Goal: Transaction & Acquisition: Purchase product/service

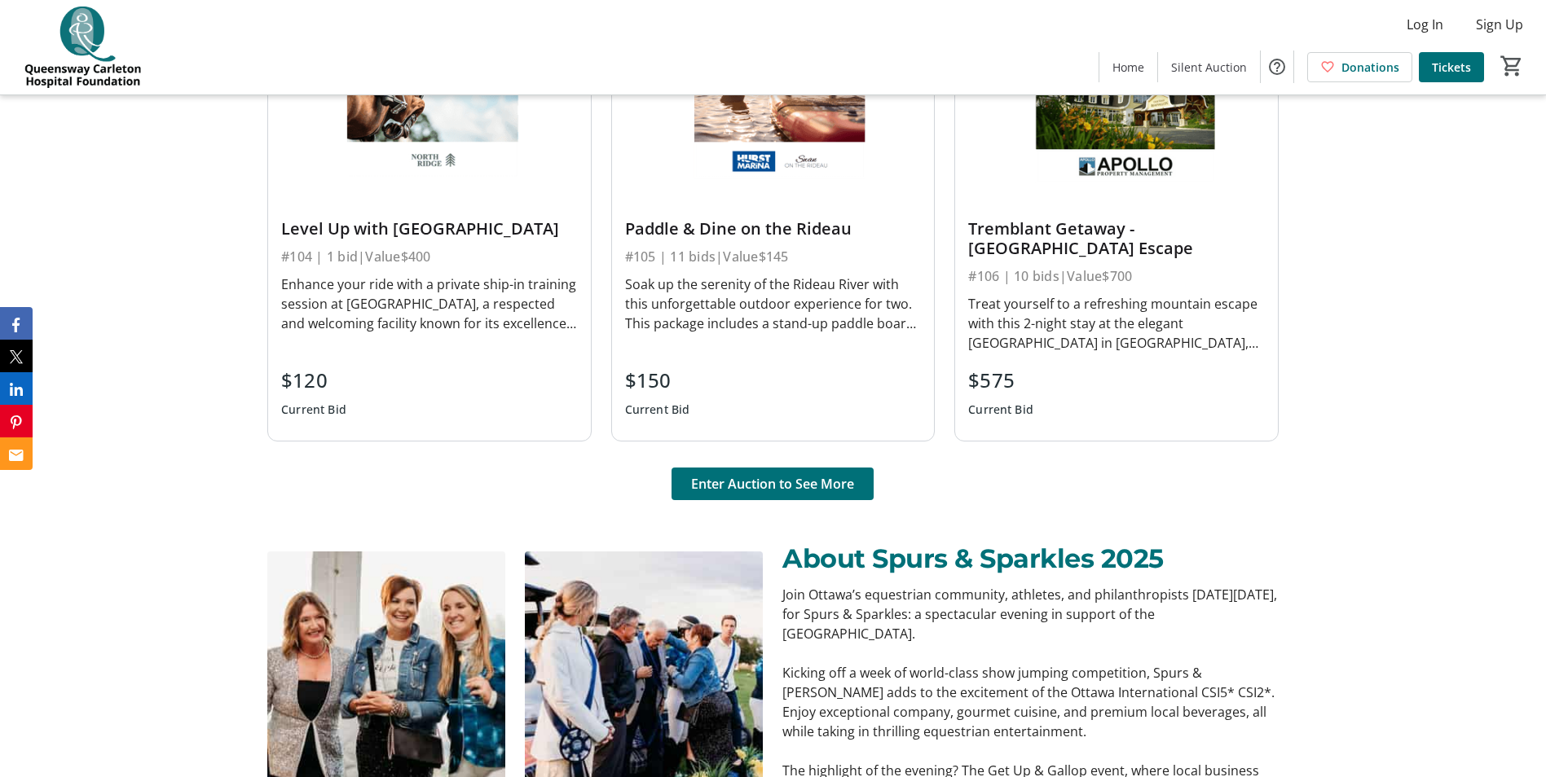
scroll to position [1385, 0]
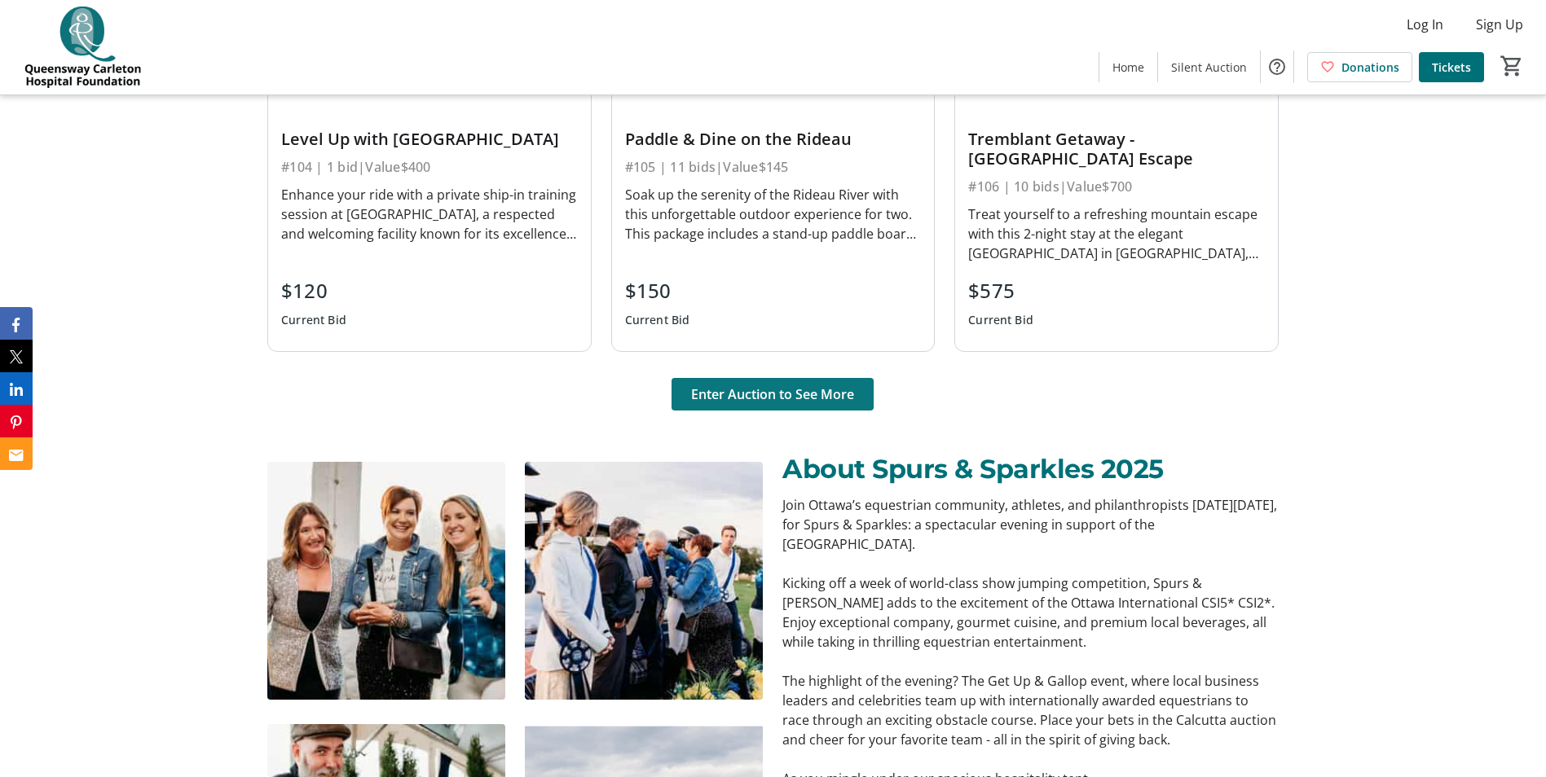
click at [807, 396] on span "Enter Auction to See More" at bounding box center [772, 395] width 163 height 20
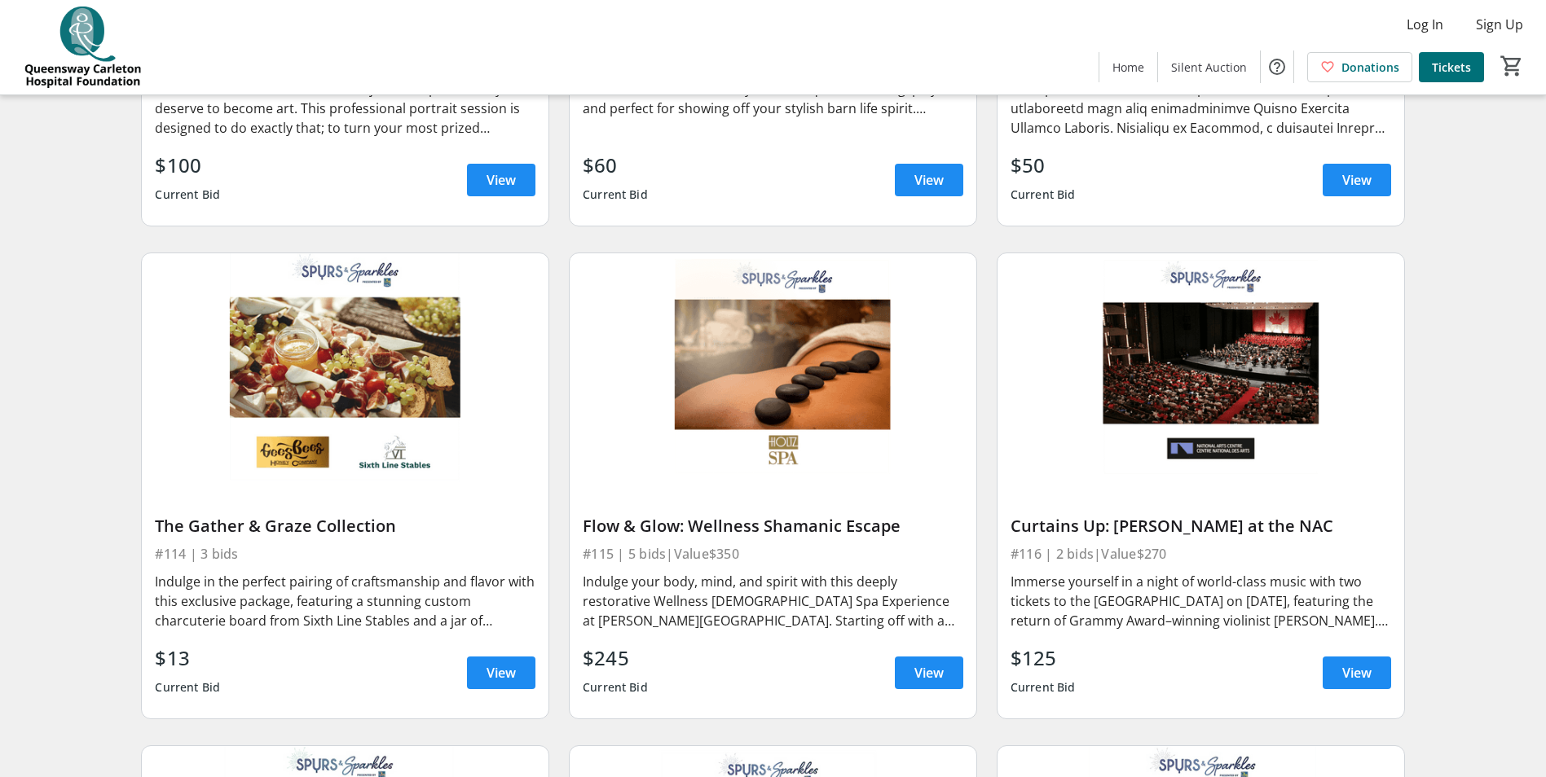
scroll to position [2037, 0]
click at [501, 663] on span "View" at bounding box center [501, 673] width 29 height 20
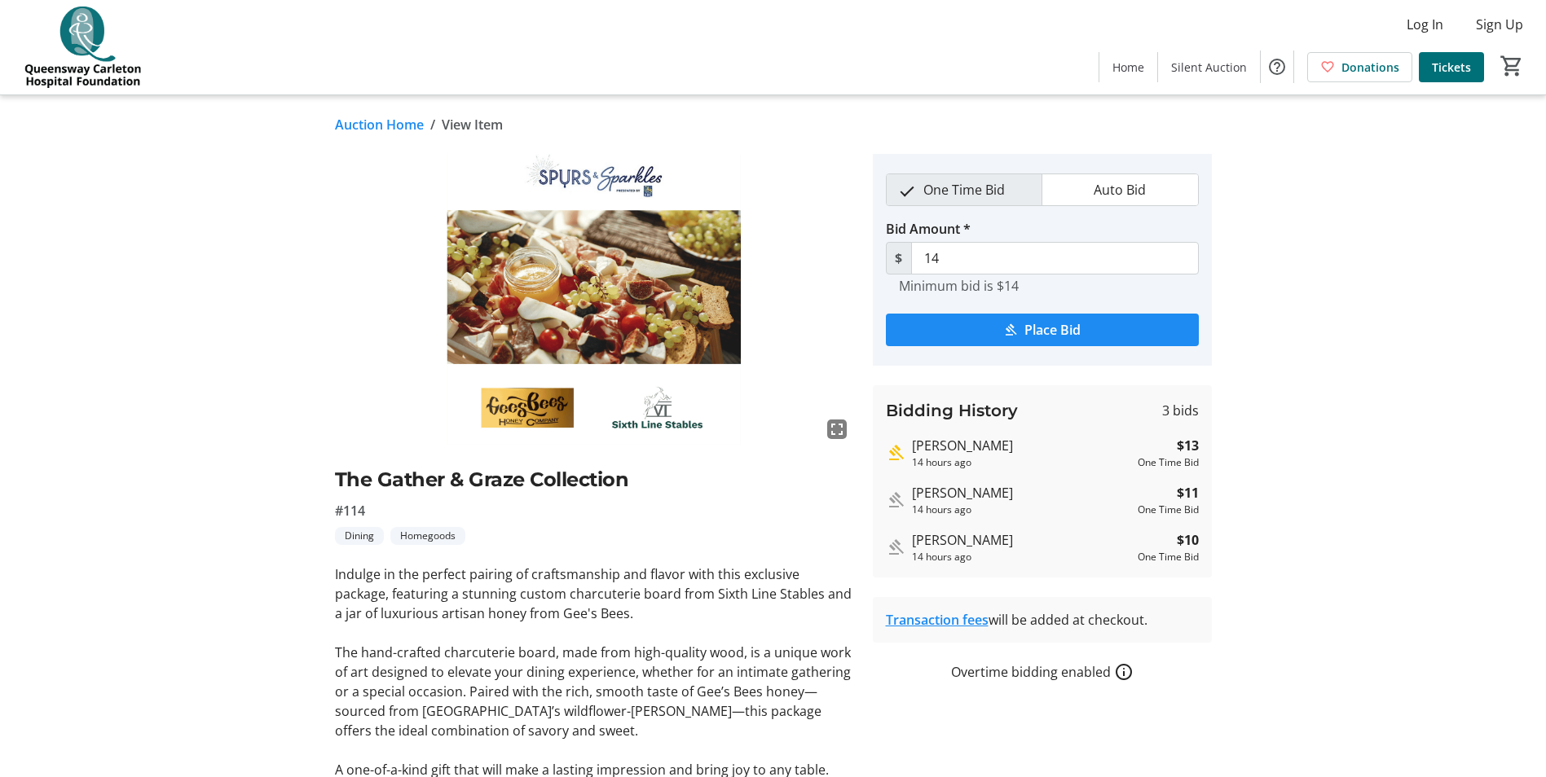
click at [669, 281] on img at bounding box center [594, 300] width 518 height 292
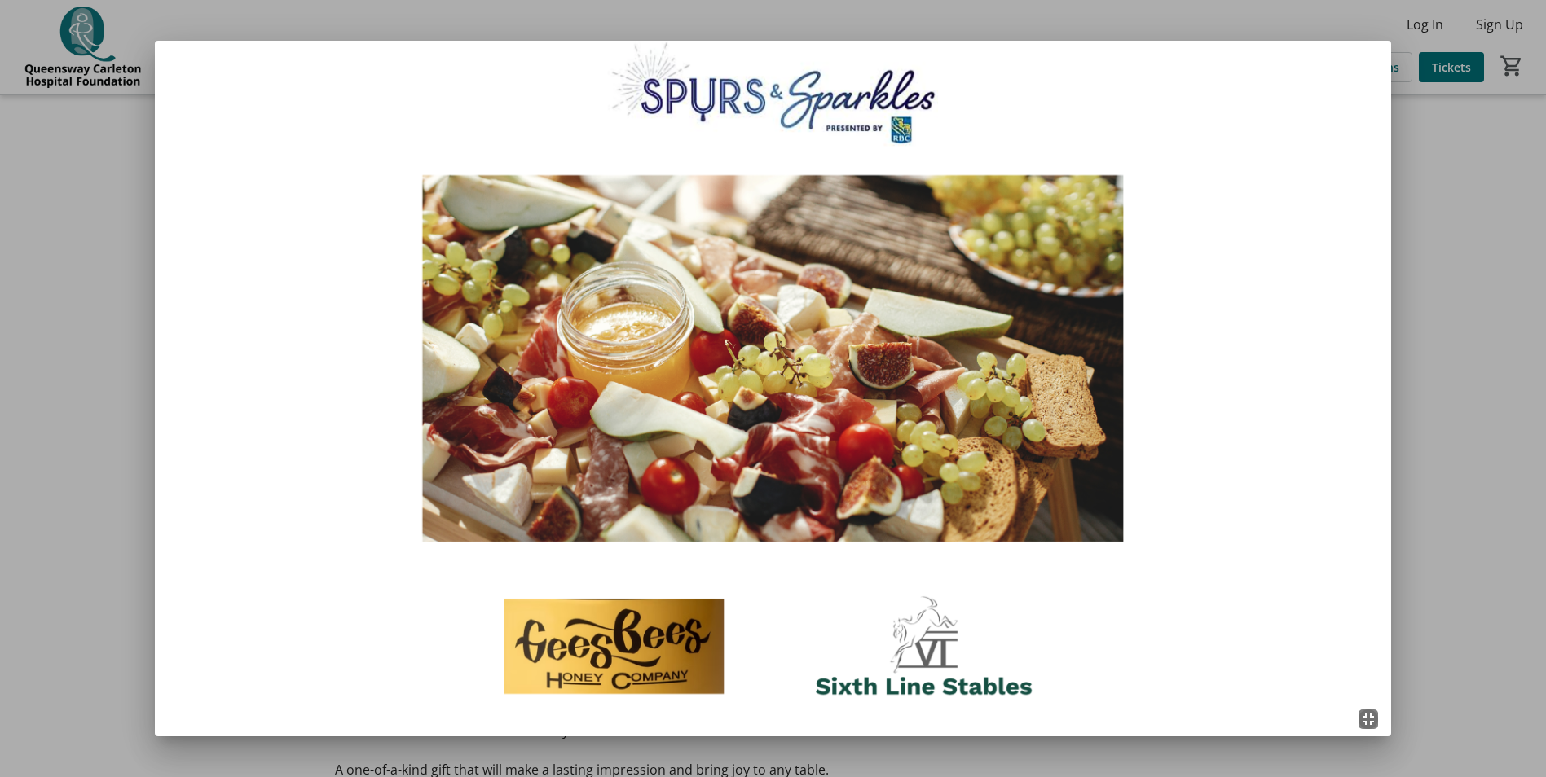
click at [1451, 258] on div at bounding box center [773, 388] width 1546 height 777
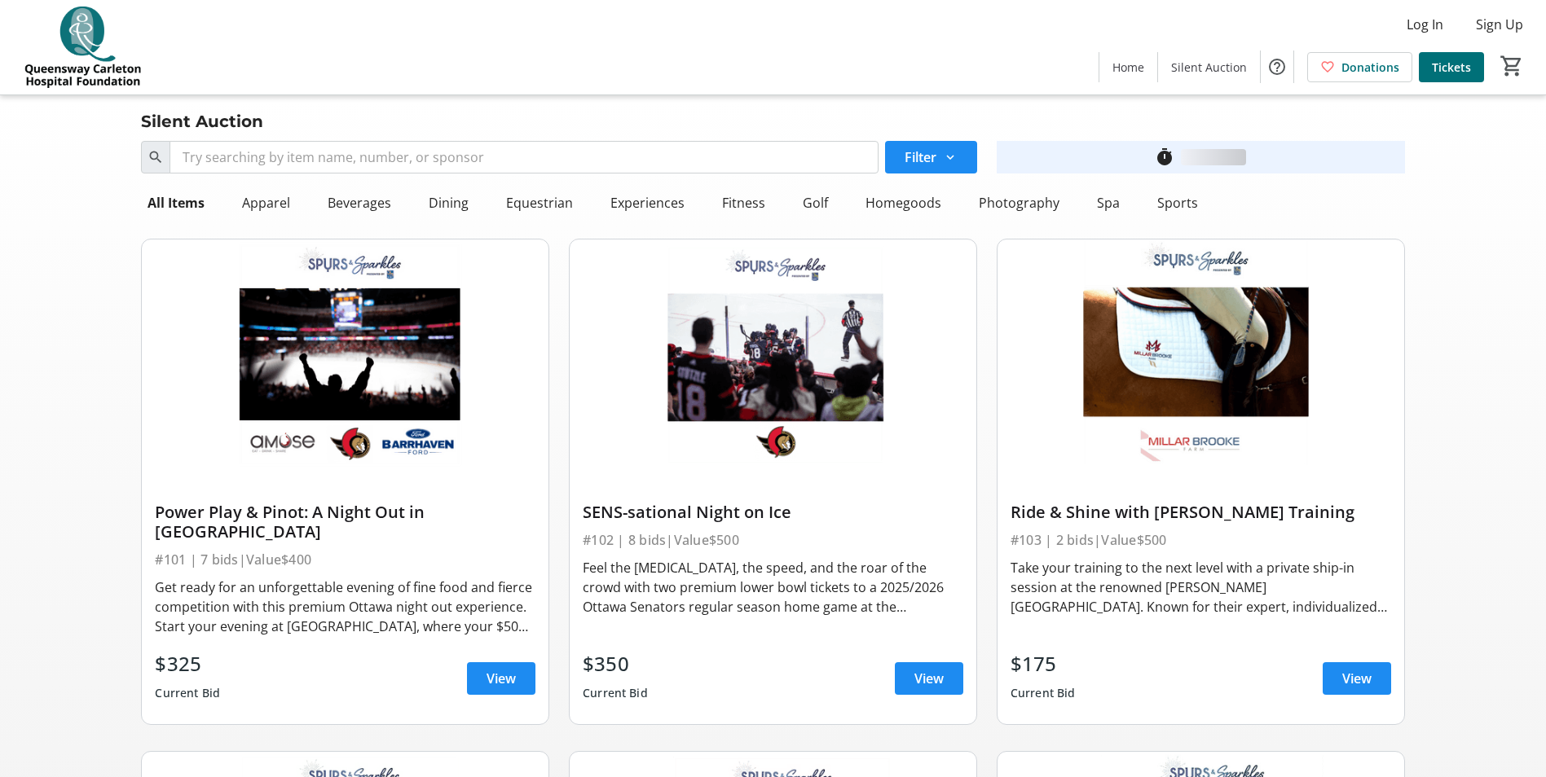
scroll to position [2037, 0]
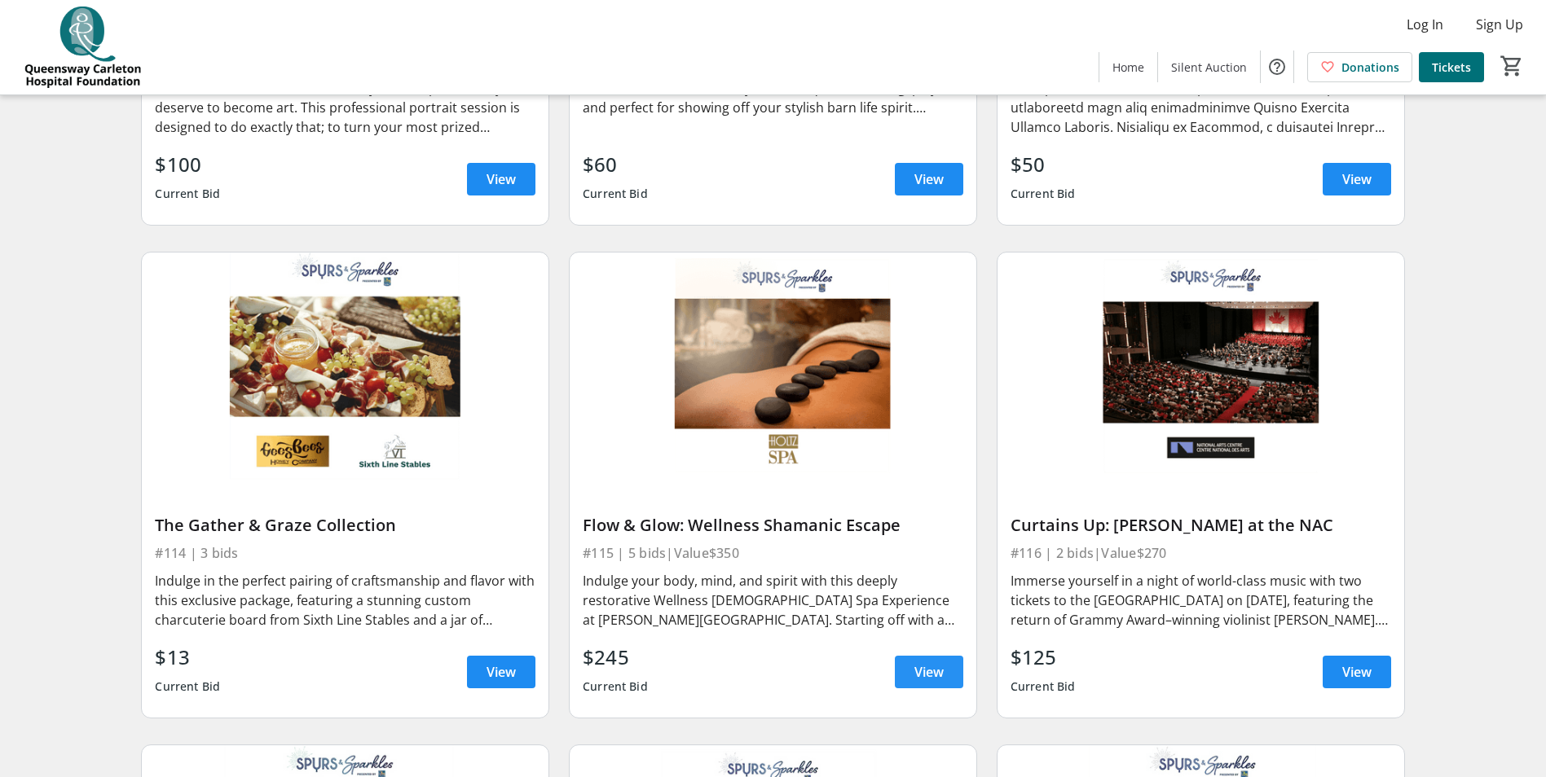
click at [937, 663] on span "View" at bounding box center [928, 673] width 29 height 20
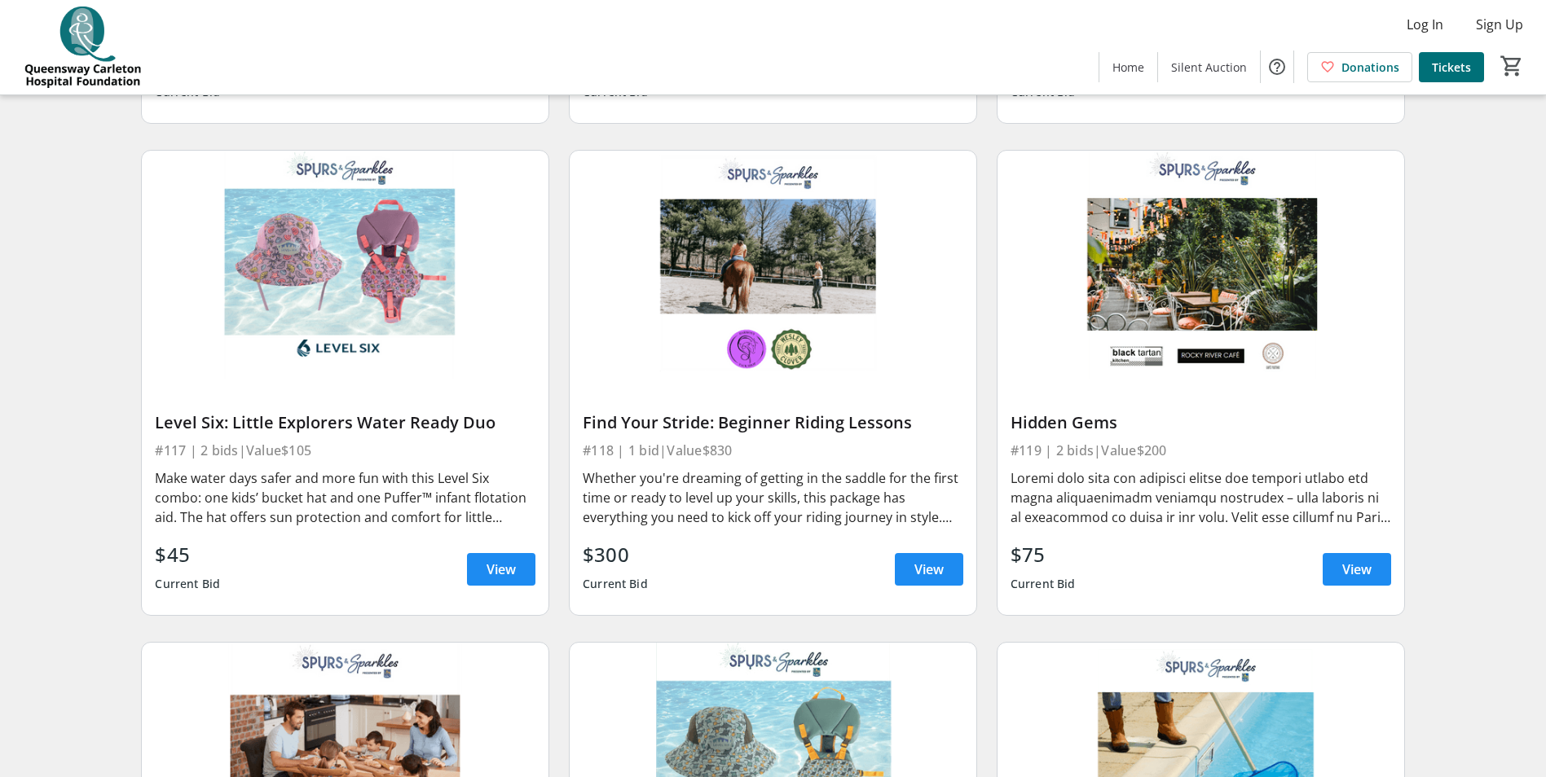
scroll to position [2608, 0]
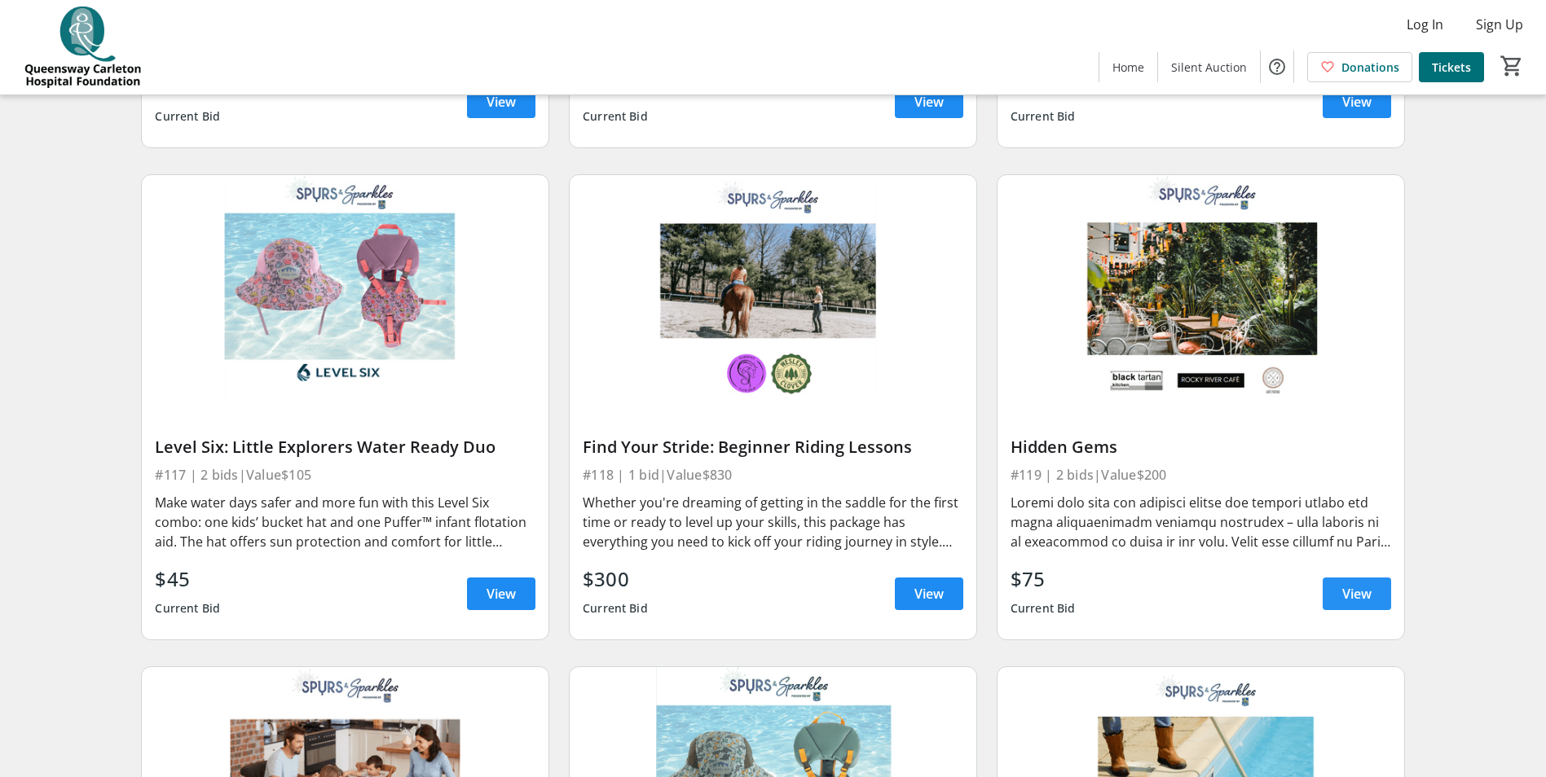
click at [1383, 575] on span at bounding box center [1357, 594] width 68 height 39
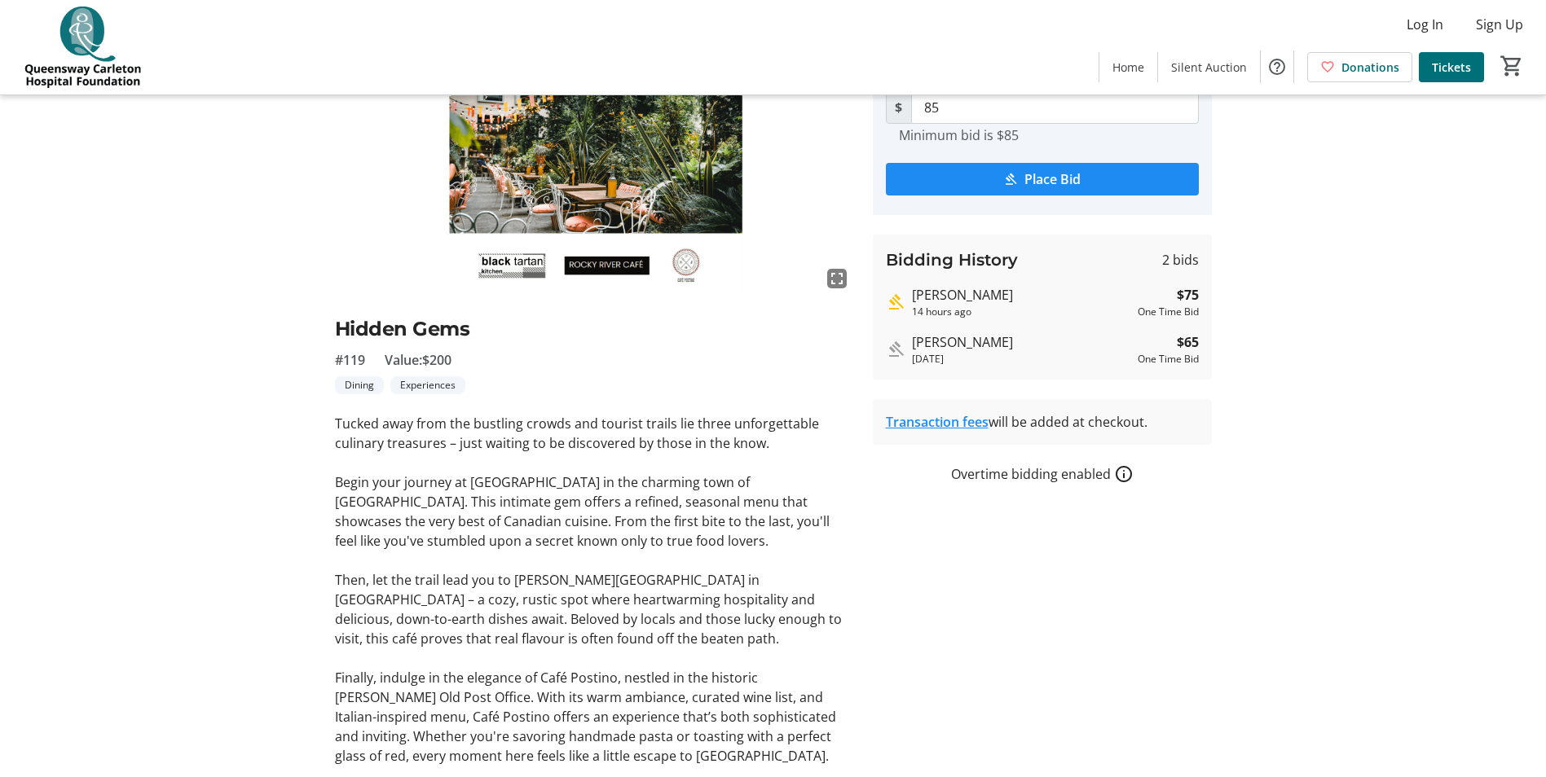
scroll to position [163, 0]
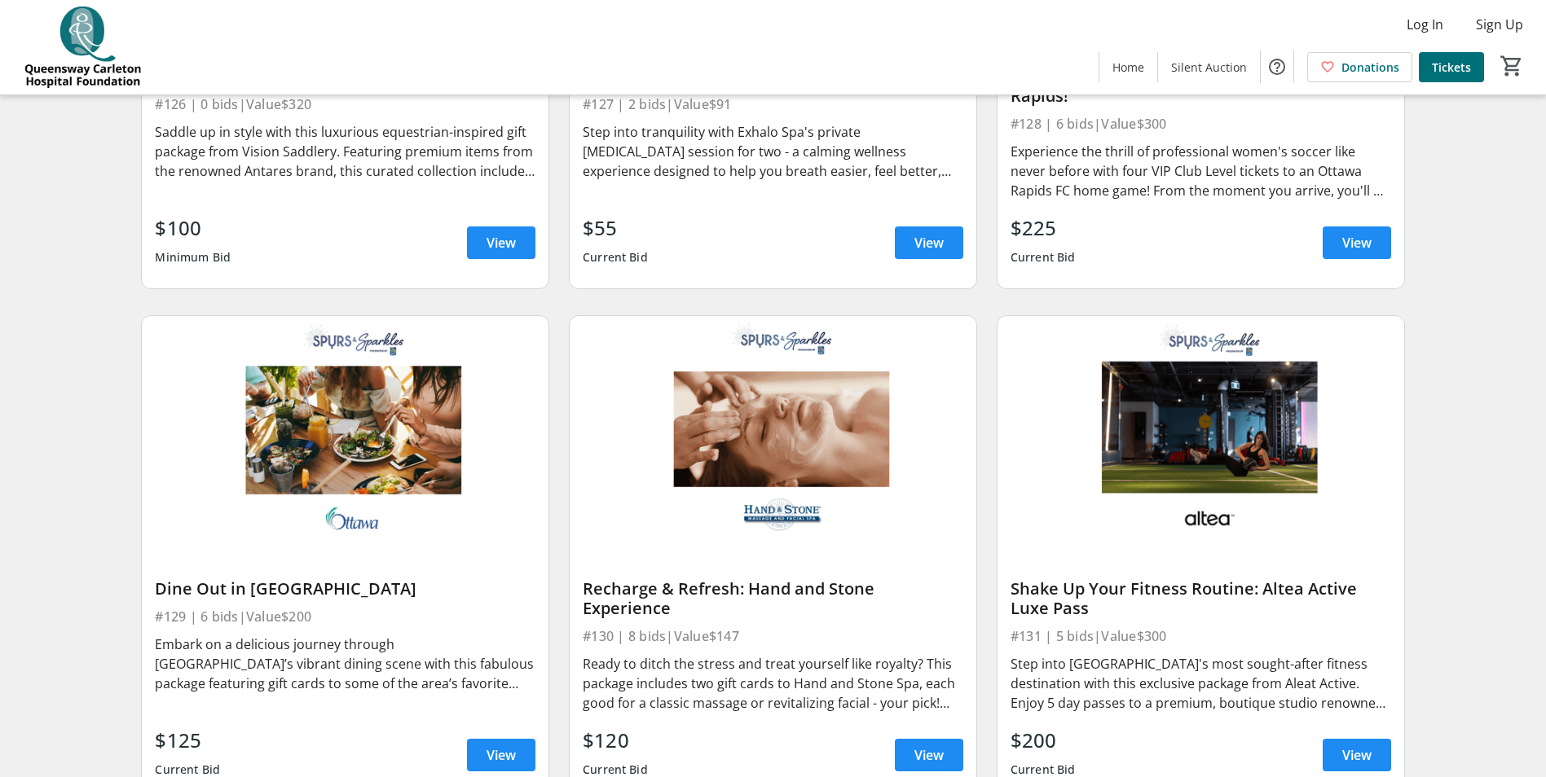
scroll to position [4482, 0]
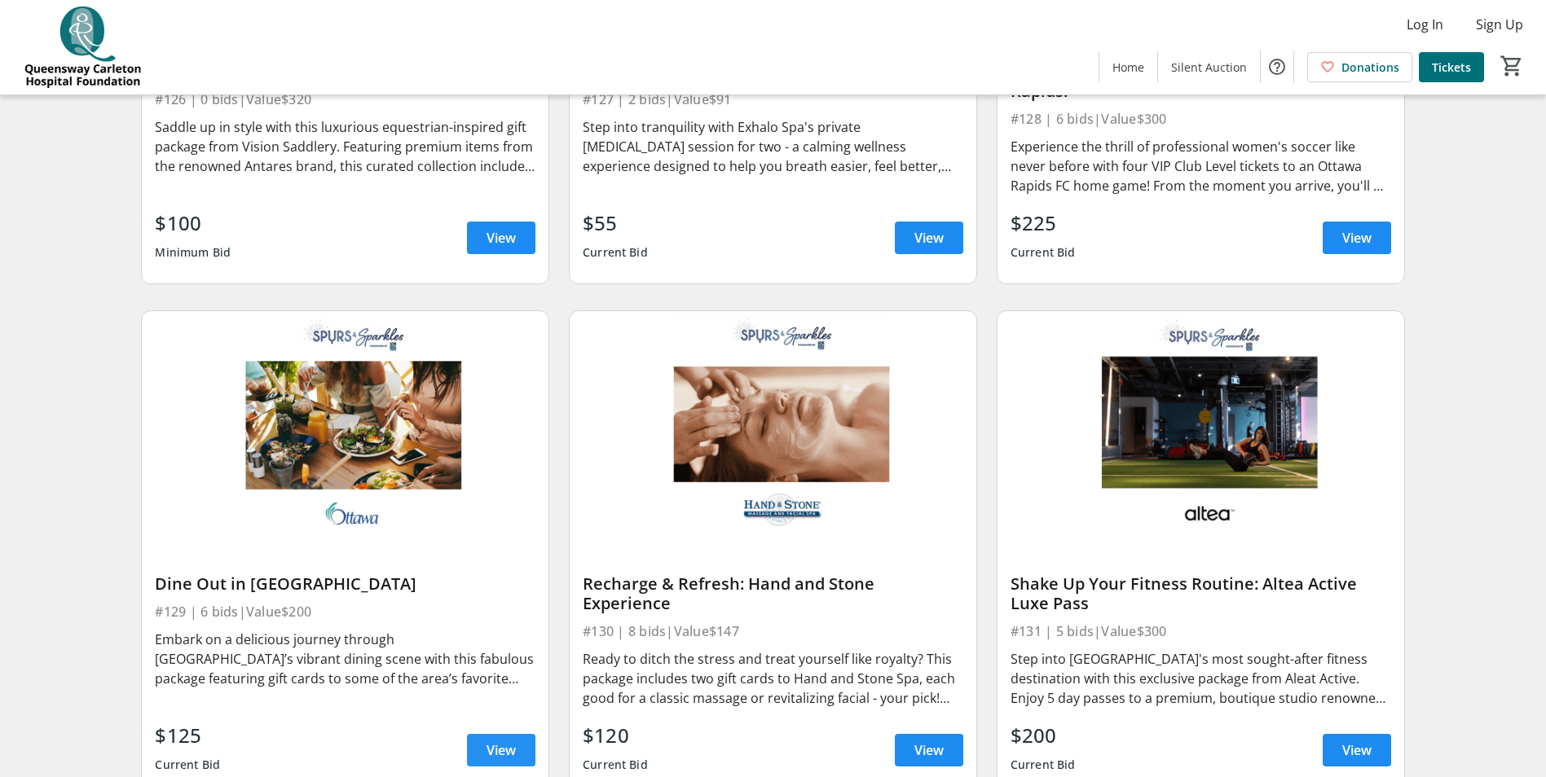
click at [509, 731] on span at bounding box center [501, 750] width 68 height 39
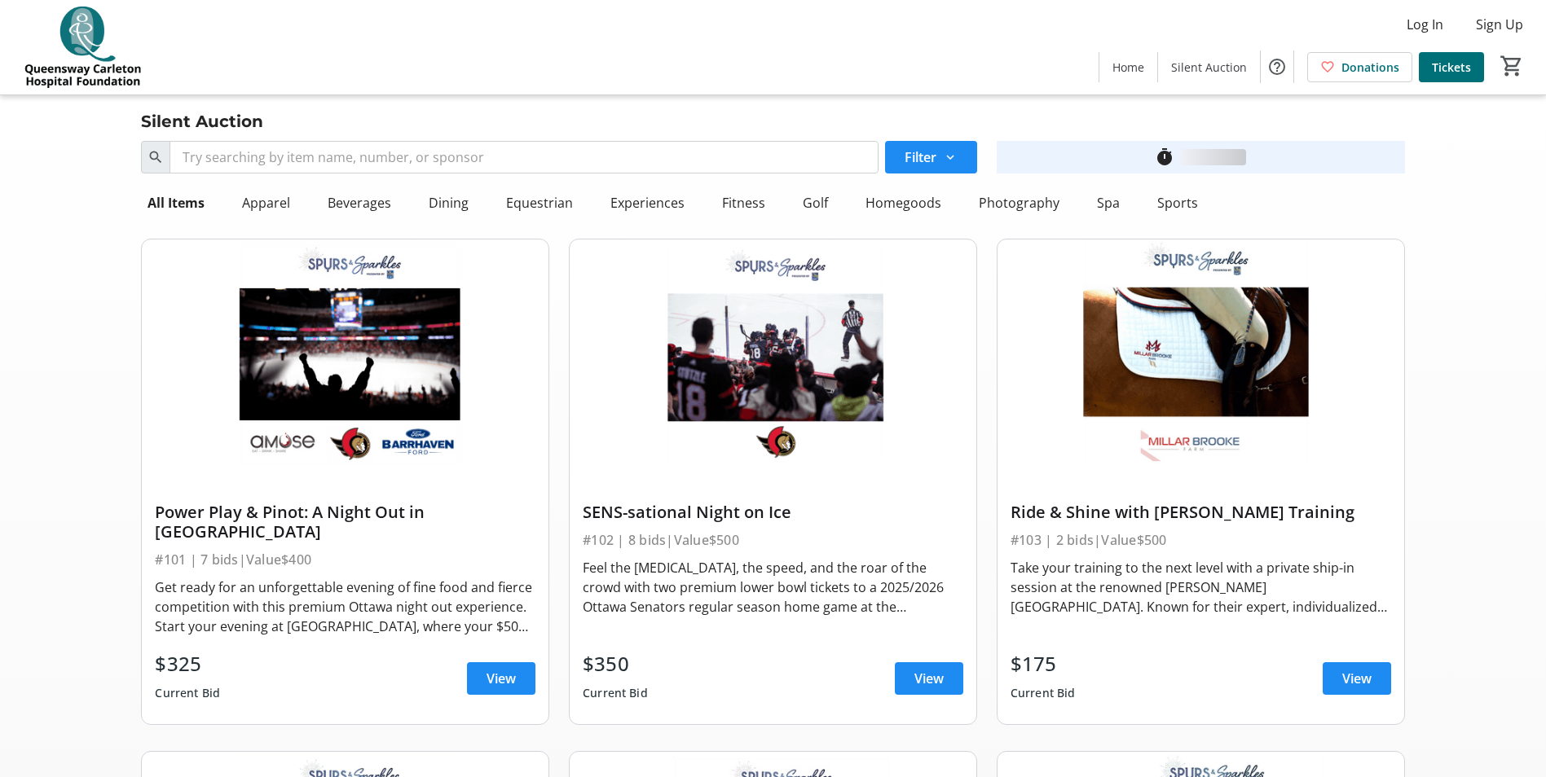
scroll to position [4482, 0]
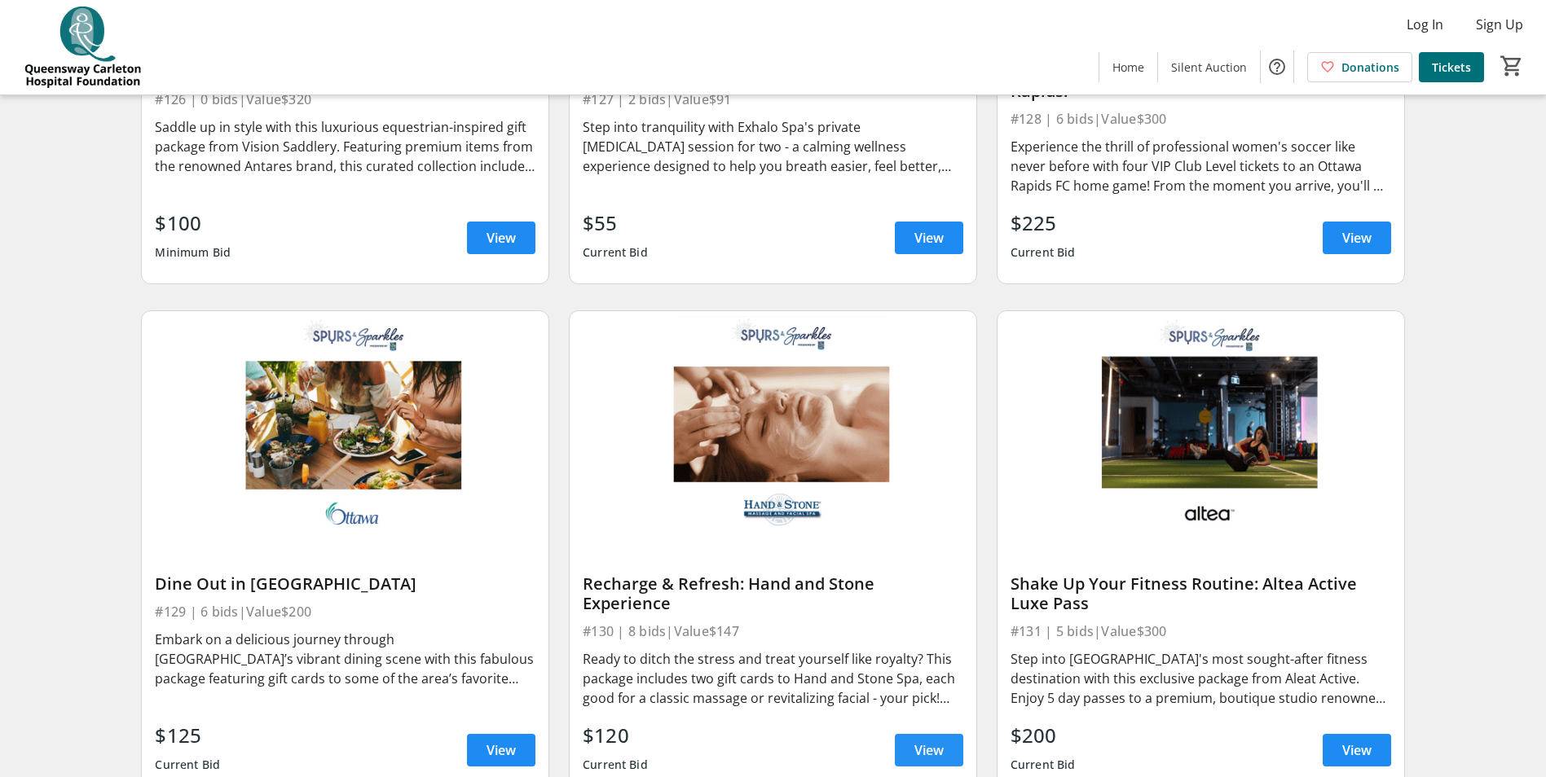
click at [936, 741] on span "View" at bounding box center [928, 751] width 29 height 20
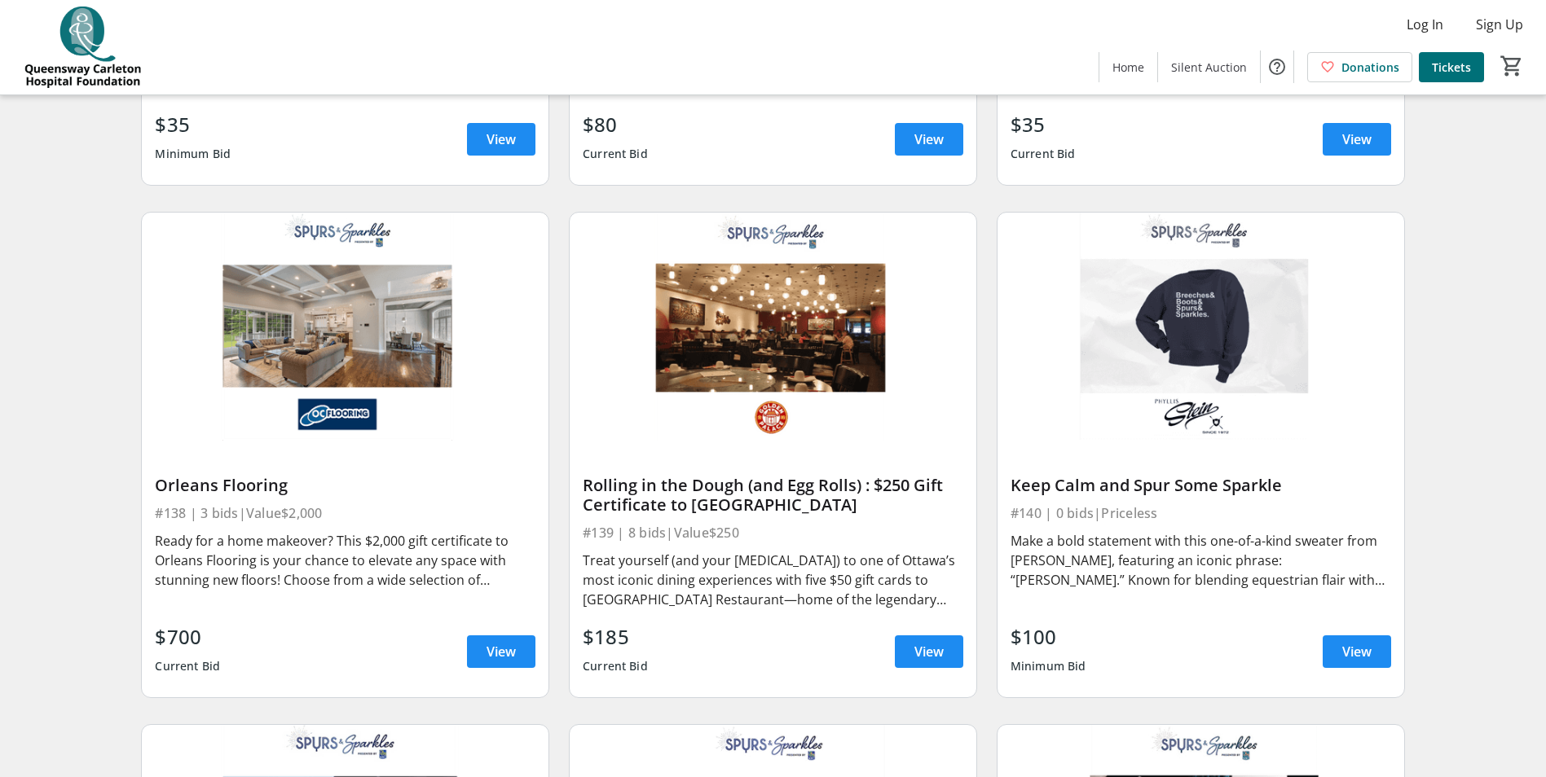
scroll to position [6112, 0]
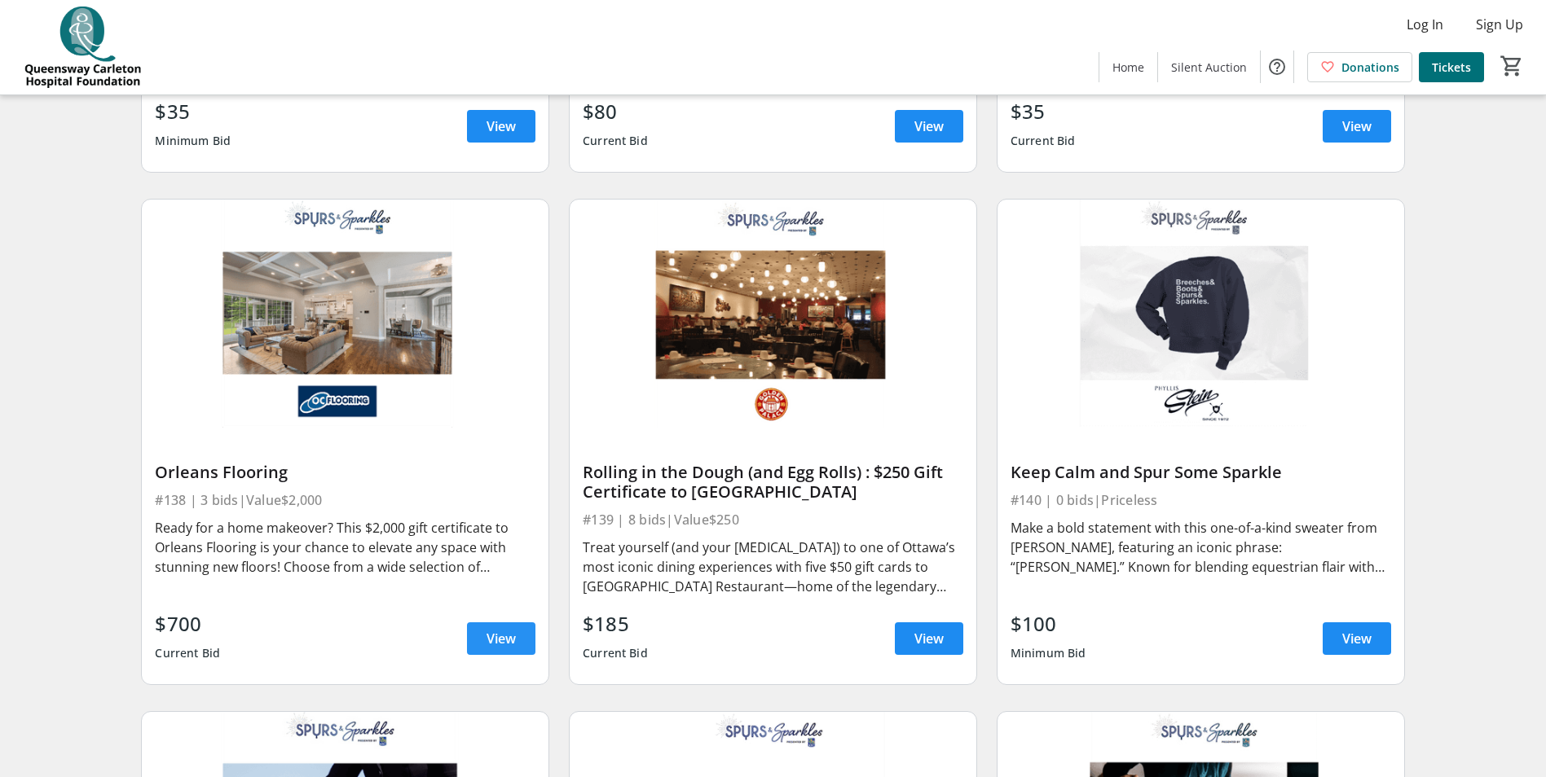
click at [494, 629] on span "View" at bounding box center [501, 639] width 29 height 20
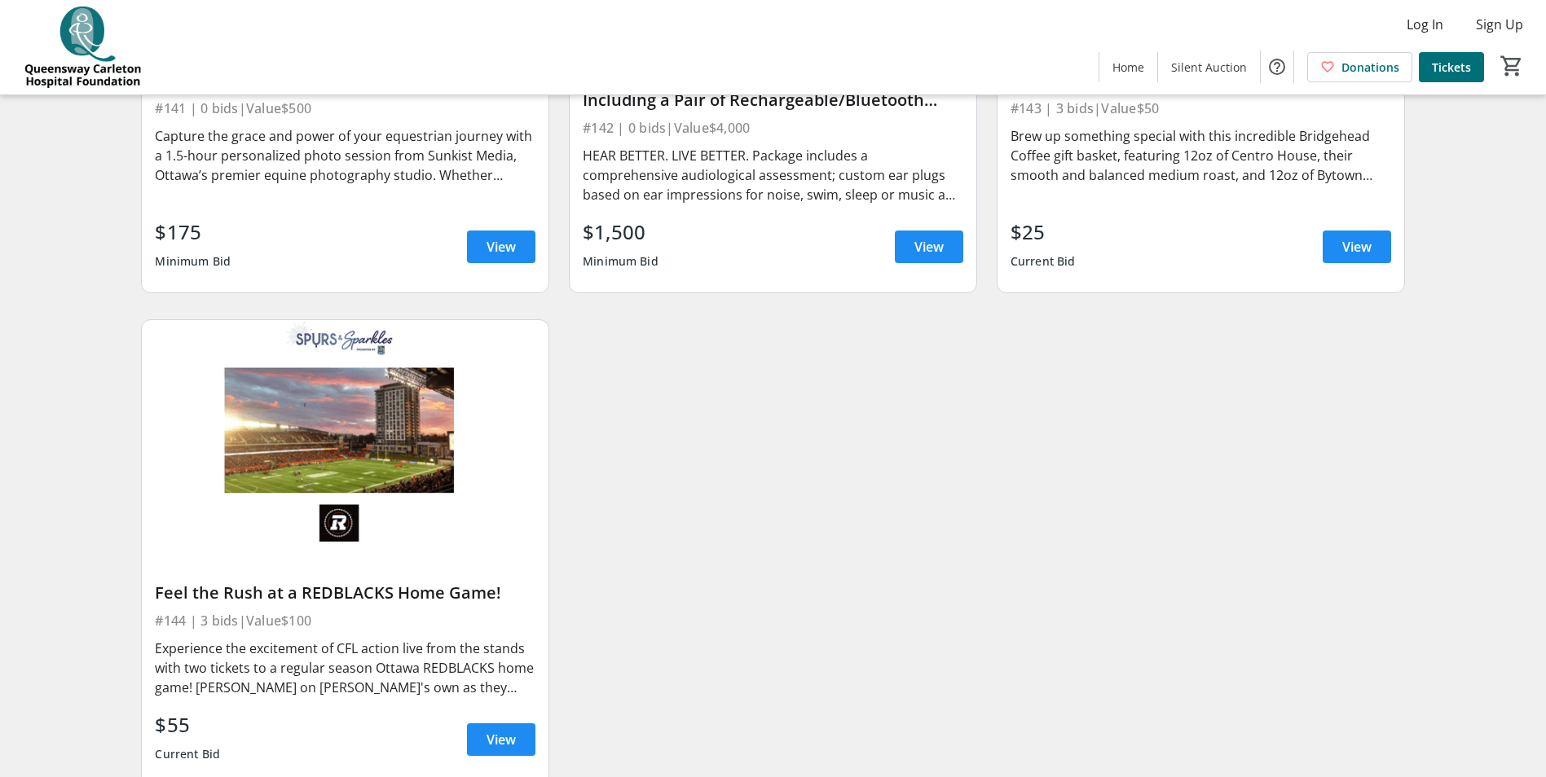
scroll to position [7055, 0]
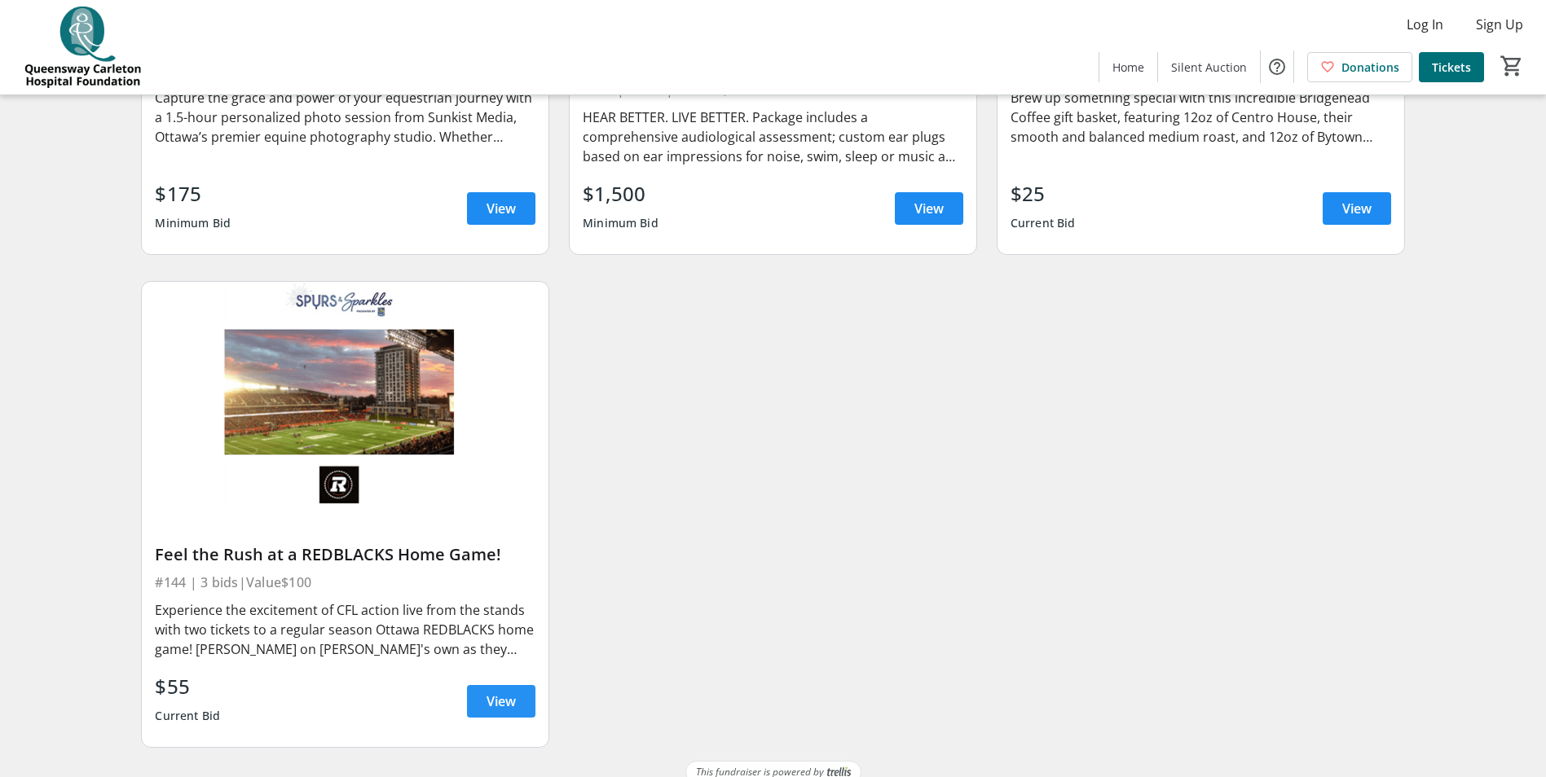
click at [491, 692] on span "View" at bounding box center [501, 702] width 29 height 20
